Goal: Transaction & Acquisition: Subscribe to service/newsletter

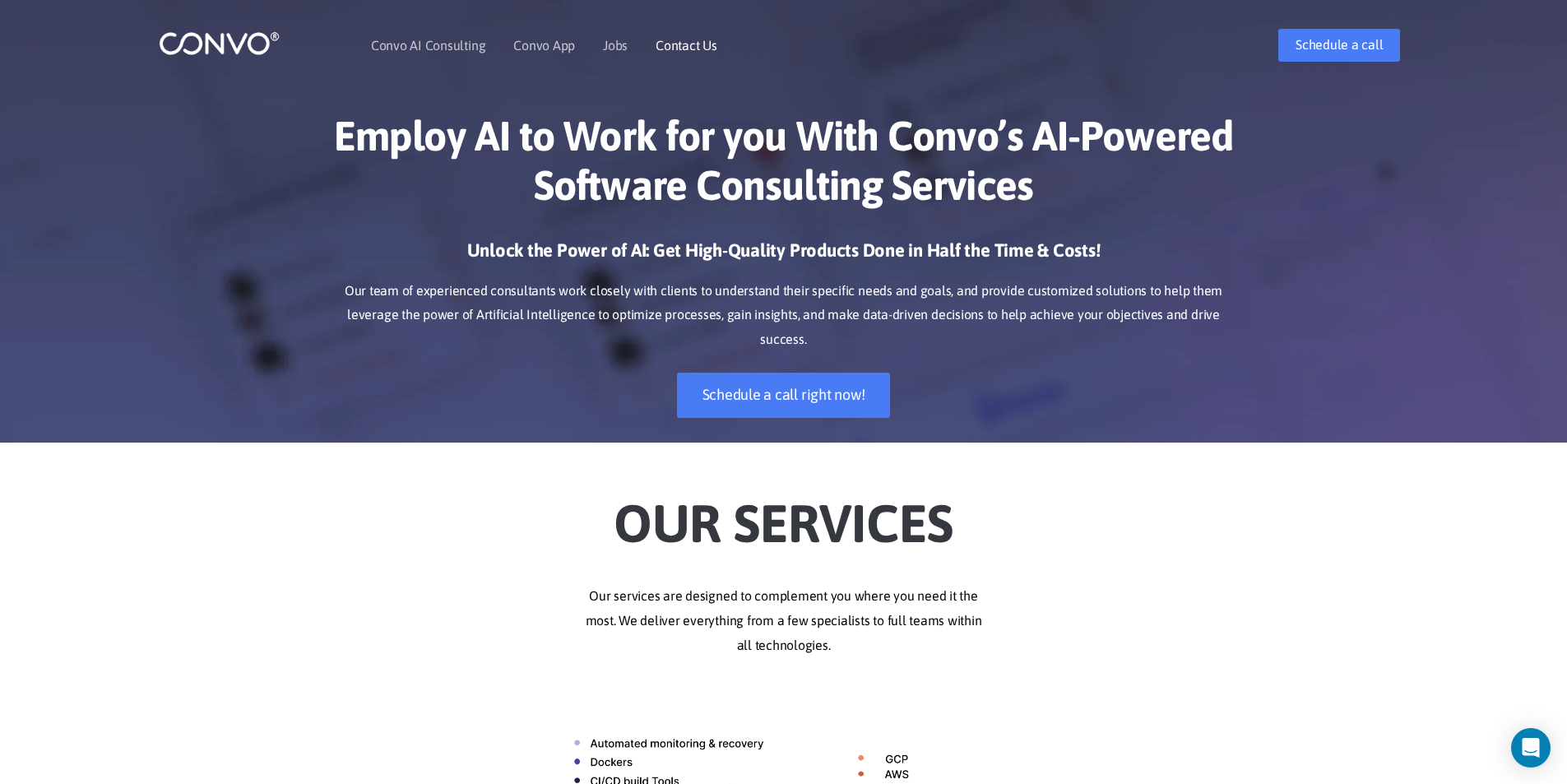
click at [658, 47] on link "Contact Us" at bounding box center [686, 45] width 62 height 13
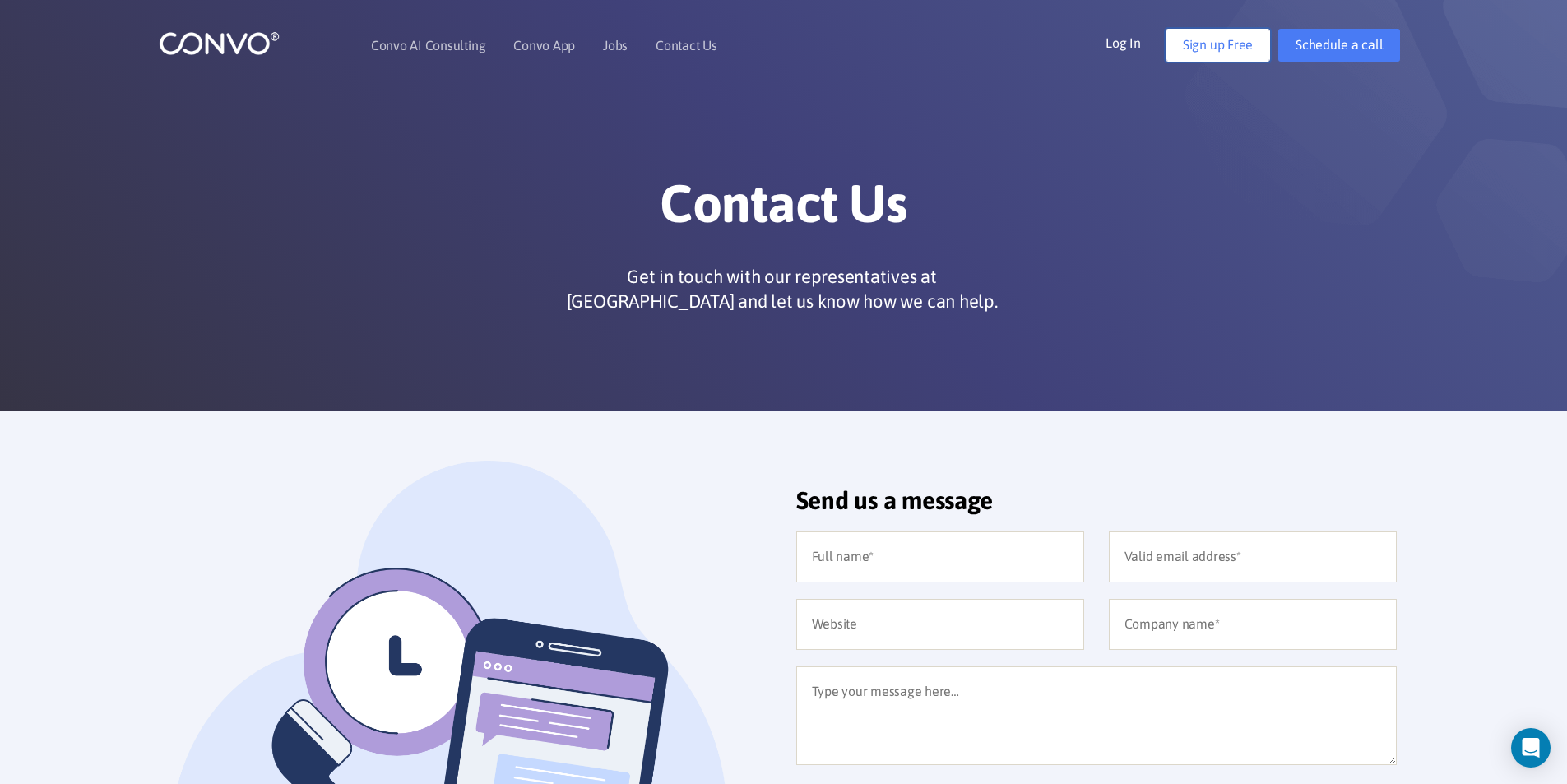
click at [1217, 55] on link "Sign up Free" at bounding box center [1218, 45] width 105 height 33
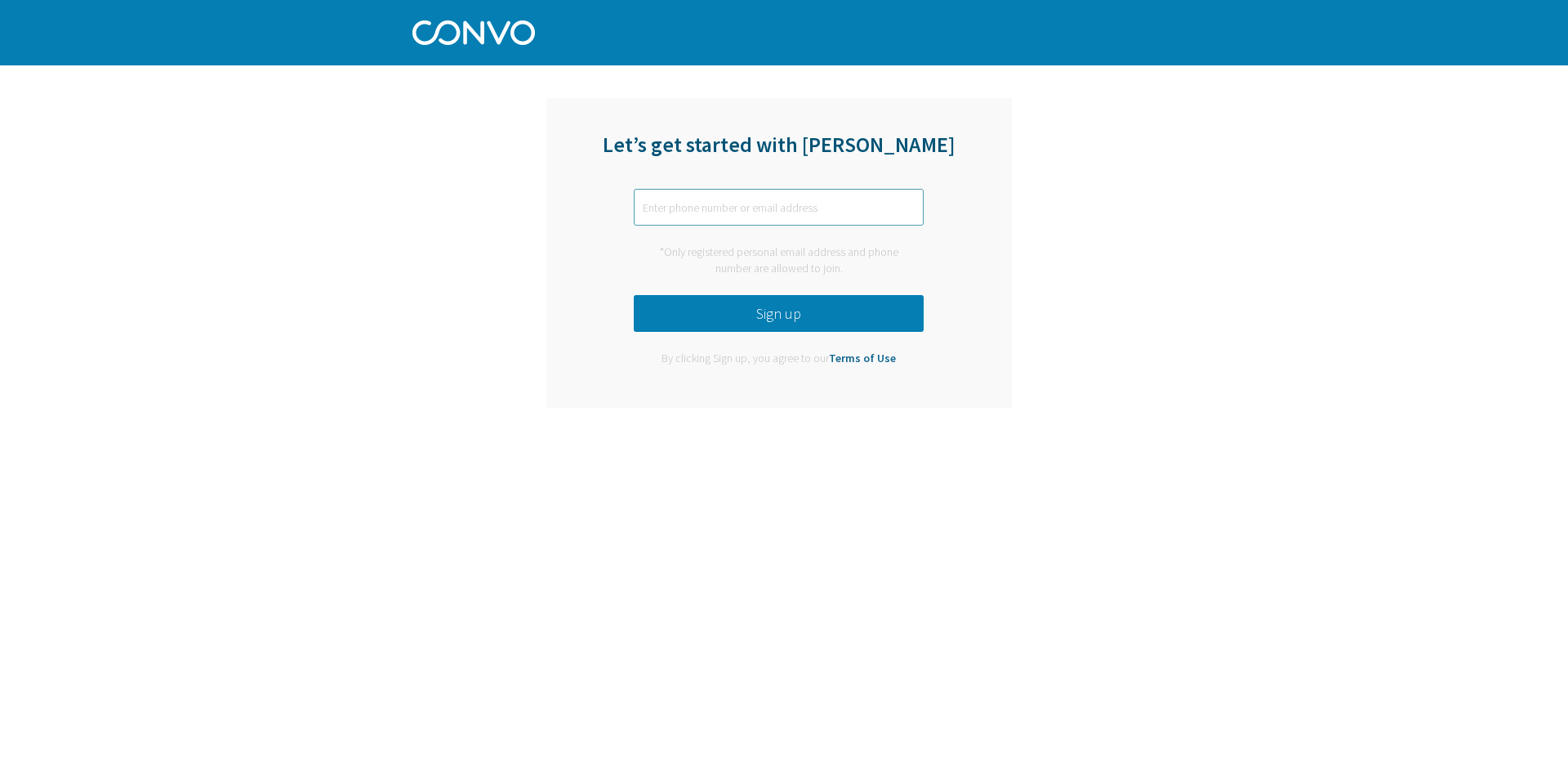
click at [724, 210] on input "text" at bounding box center [779, 206] width 290 height 36
click at [723, 210] on input "text" at bounding box center [779, 206] width 290 height 36
paste input "gurpreet.itexpert@gmail.com"
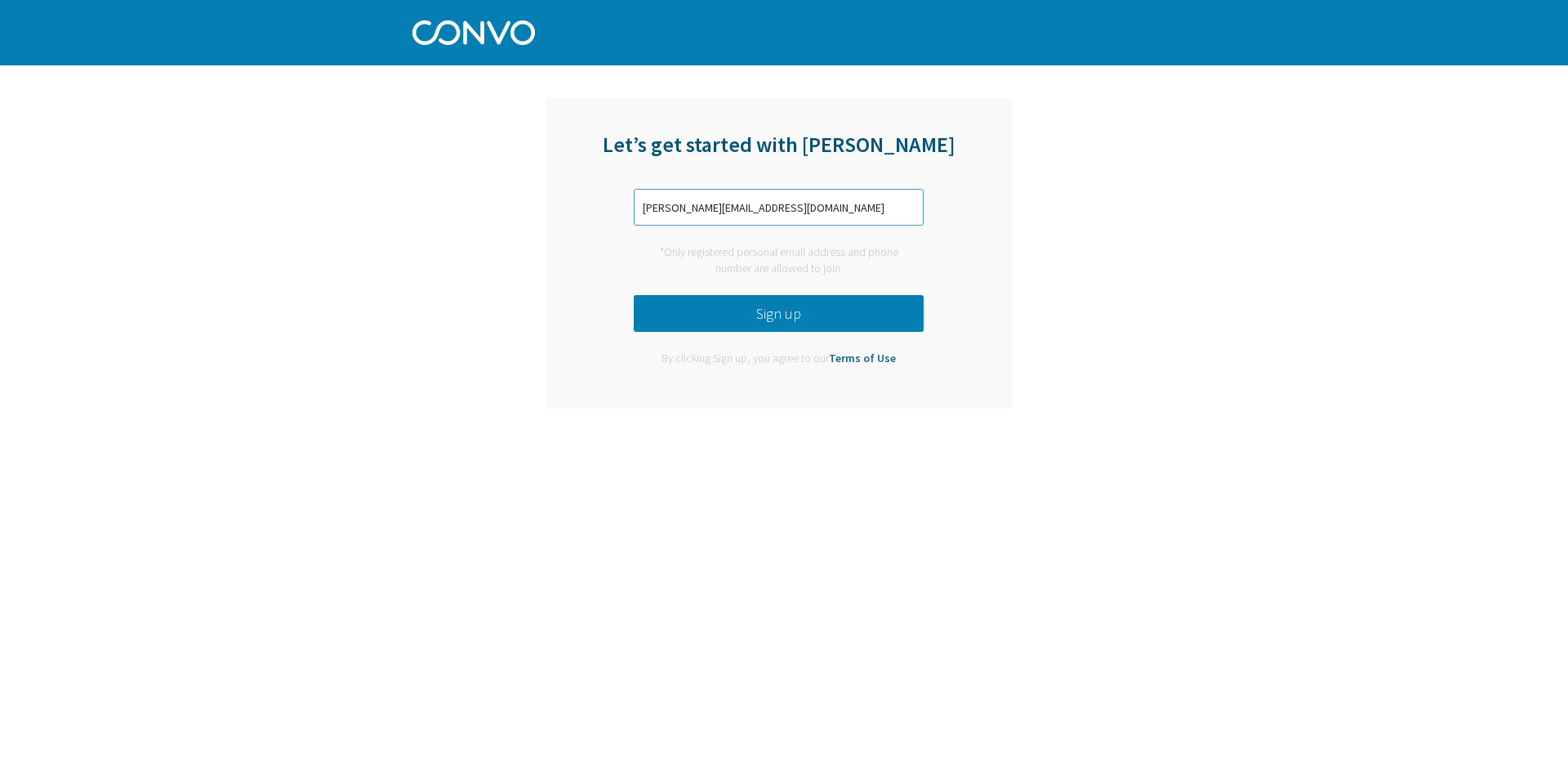
type input "gurpreet.itexpert@gmail.com"
click at [766, 321] on button "Sign up" at bounding box center [779, 313] width 290 height 36
drag, startPoint x: 628, startPoint y: 430, endPoint x: 710, endPoint y: 443, distance: 83.0
click at [710, 443] on div "Let’s get started with Convo gurpreet.itexpert@gmail.com *Only registered perso…" at bounding box center [784, 236] width 1568 height 472
copy div "Convo is only available for users with valid company email addresses"
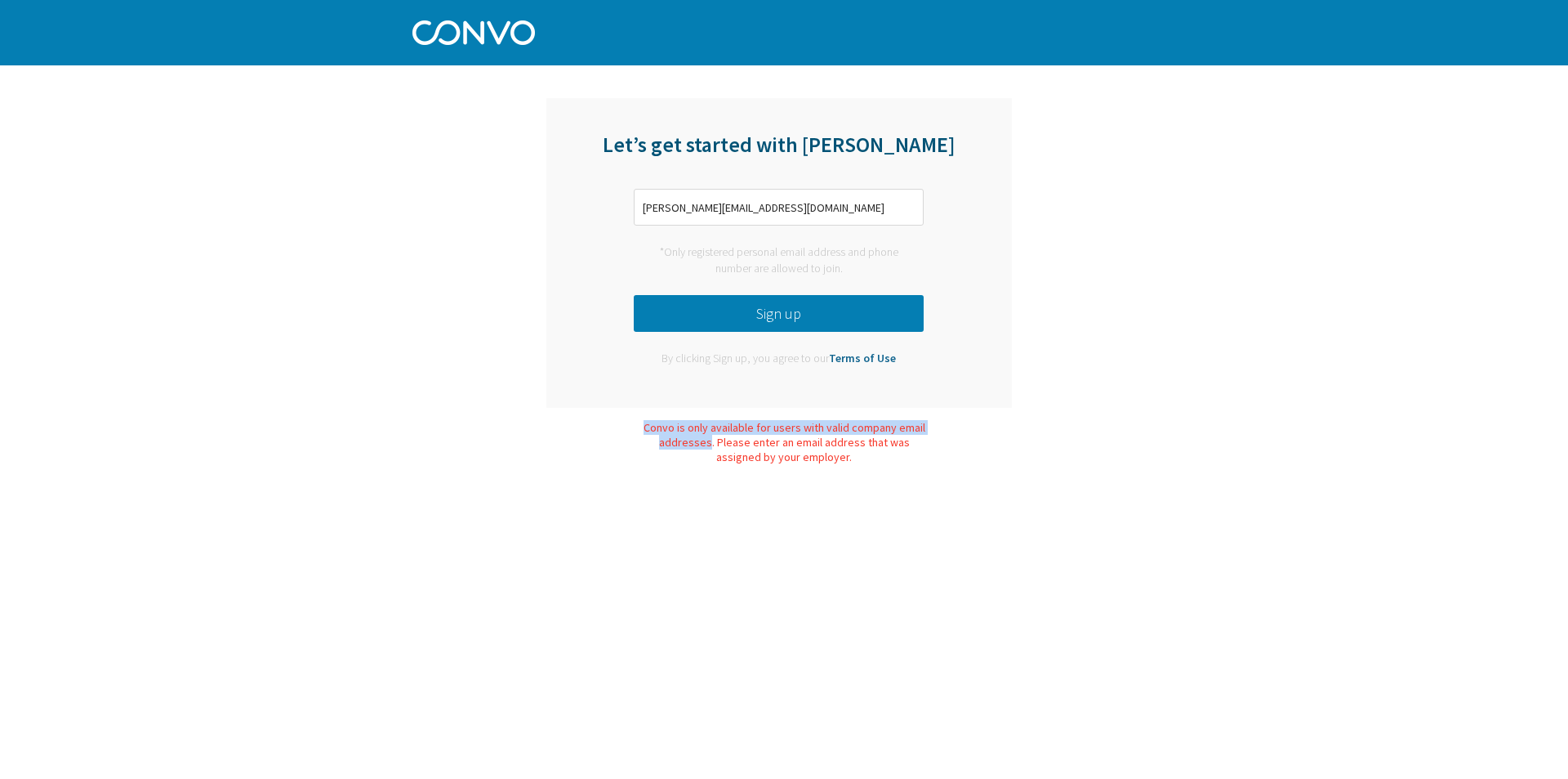
copy div "Convo is only available for users with valid company email addresses"
